Goal: Find specific page/section: Find specific page/section

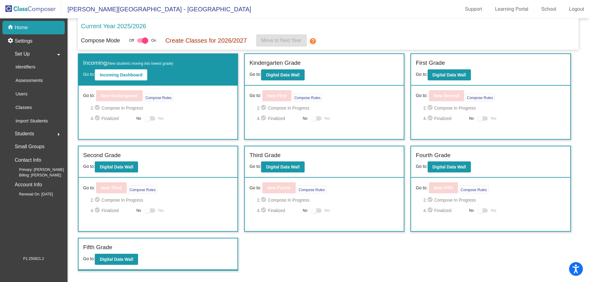
click at [57, 53] on mat-icon "arrow_drop_down" at bounding box center [58, 54] width 7 height 7
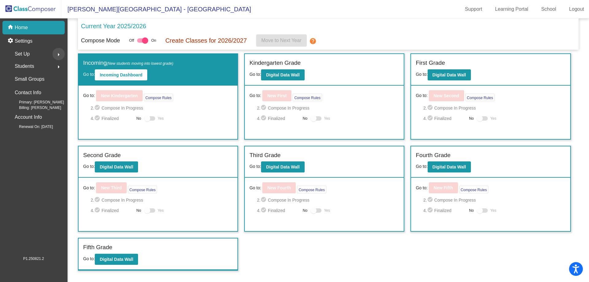
click at [57, 53] on mat-icon "arrow_right" at bounding box center [58, 54] width 7 height 7
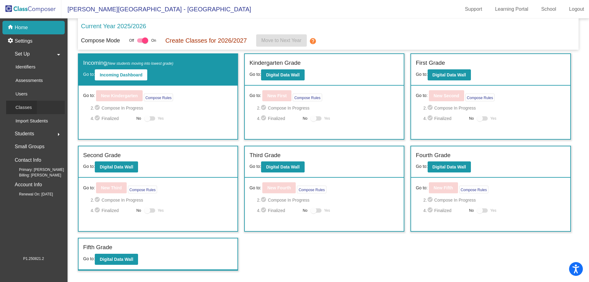
click at [28, 105] on p "Classes" at bounding box center [23, 107] width 16 height 7
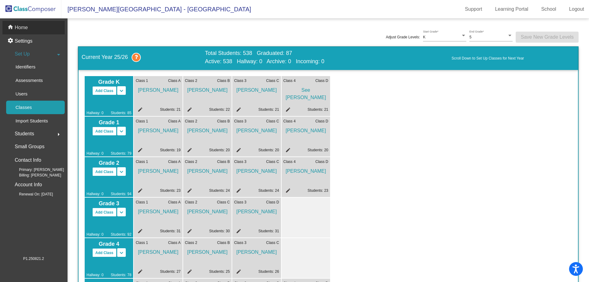
click at [36, 28] on div "home Home" at bounding box center [33, 28] width 62 height 14
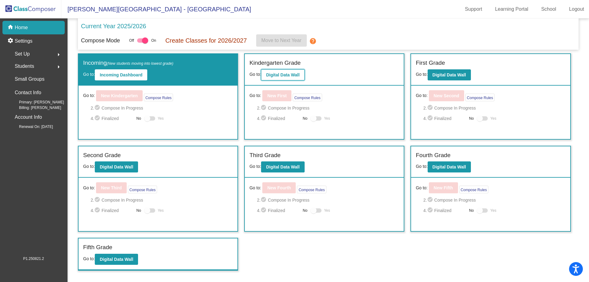
click at [268, 79] on button "Digital Data Wall" at bounding box center [282, 74] width 43 height 11
